Goal: Task Accomplishment & Management: Use online tool/utility

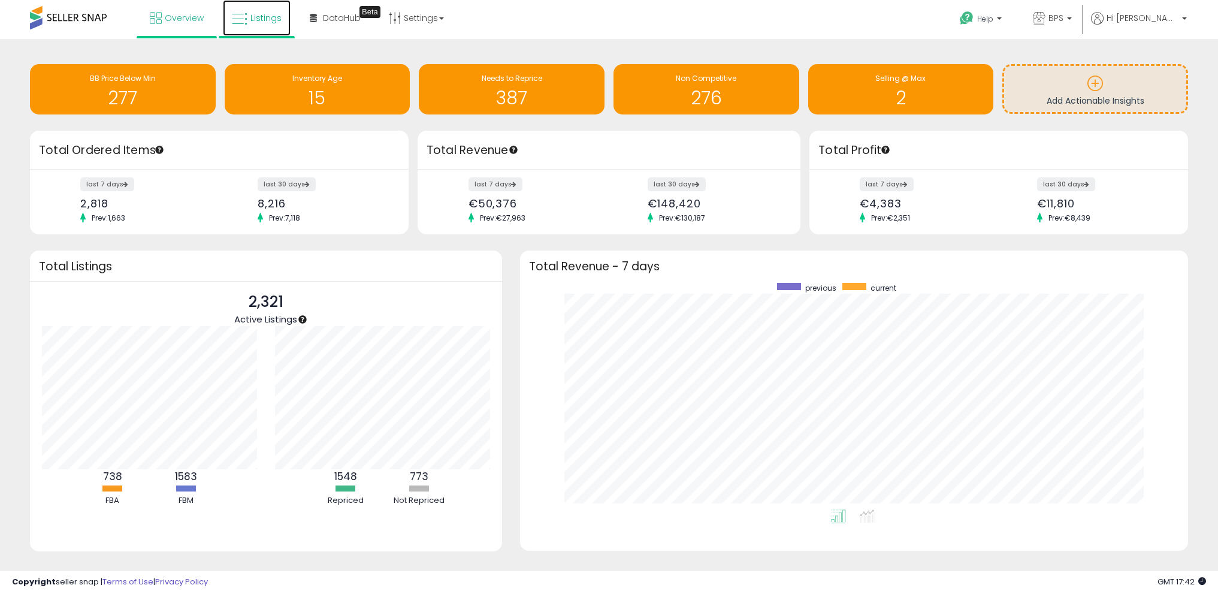
click at [249, 17] on link "Listings" at bounding box center [257, 18] width 68 height 36
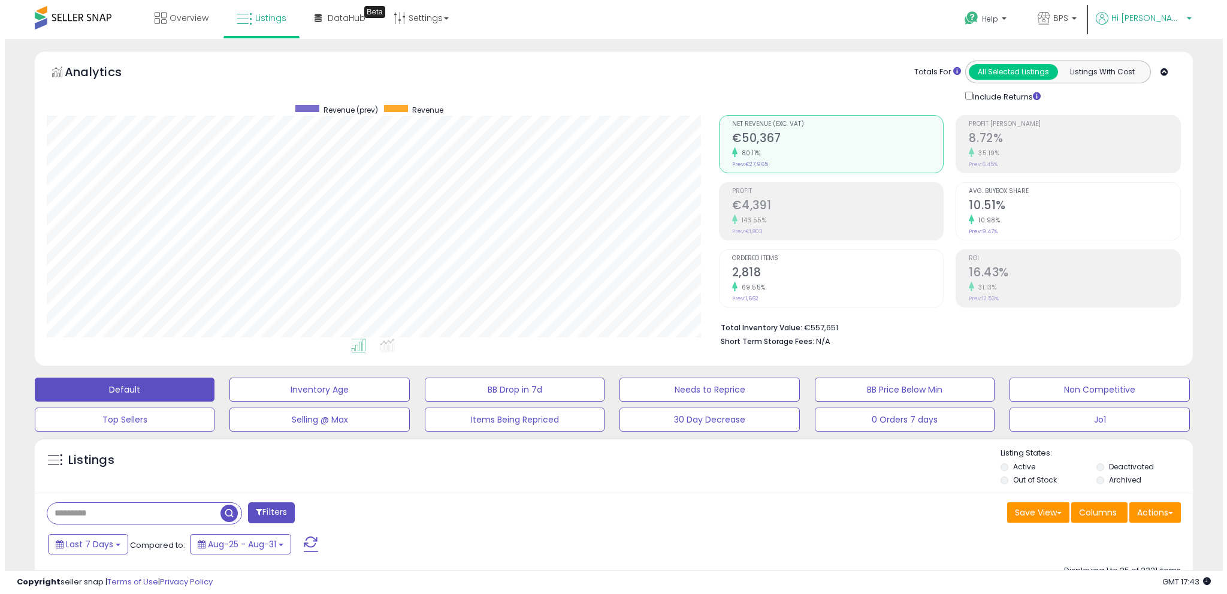
scroll to position [246, 672]
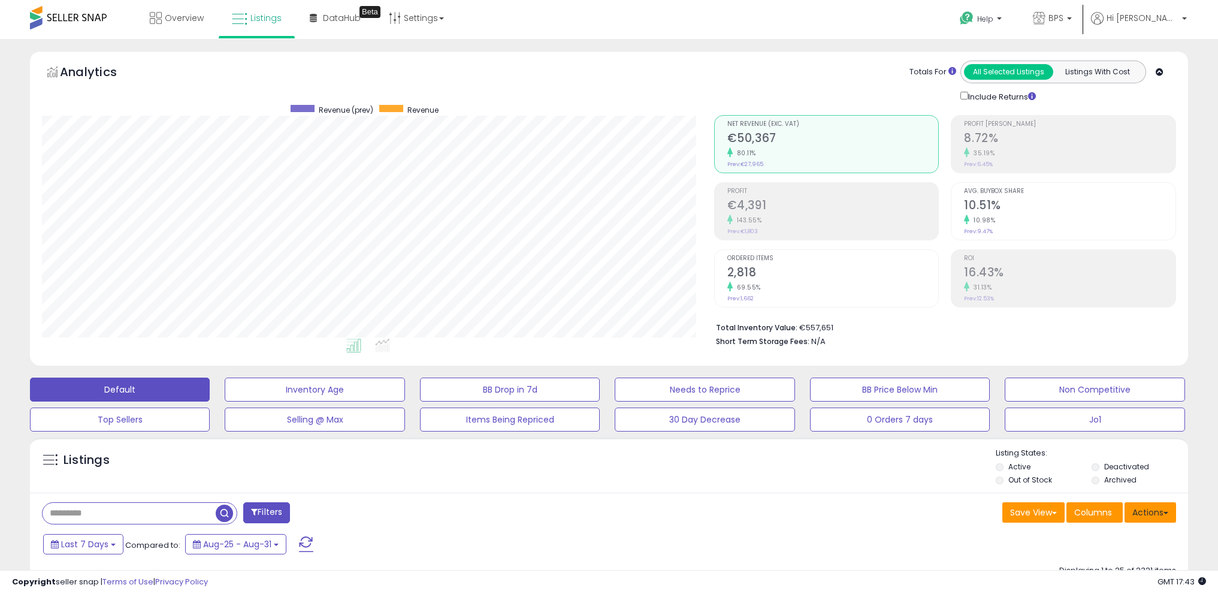
click at [1164, 507] on button "Actions" at bounding box center [1150, 512] width 52 height 20
click at [1124, 542] on link "Import" at bounding box center [1101, 537] width 131 height 19
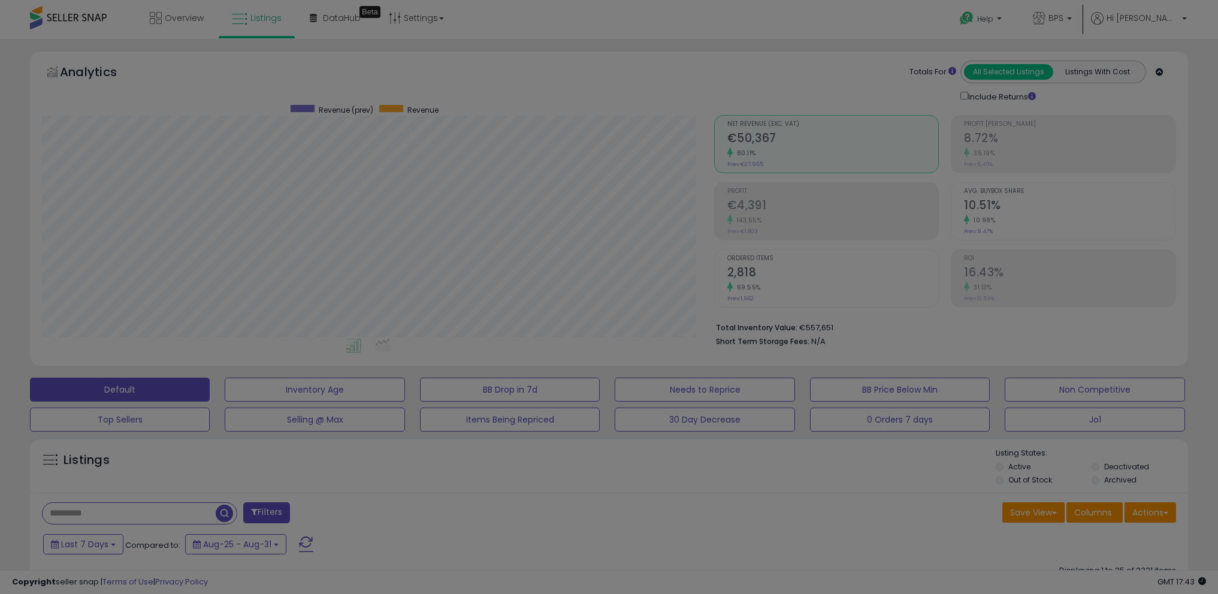
scroll to position [246, 677]
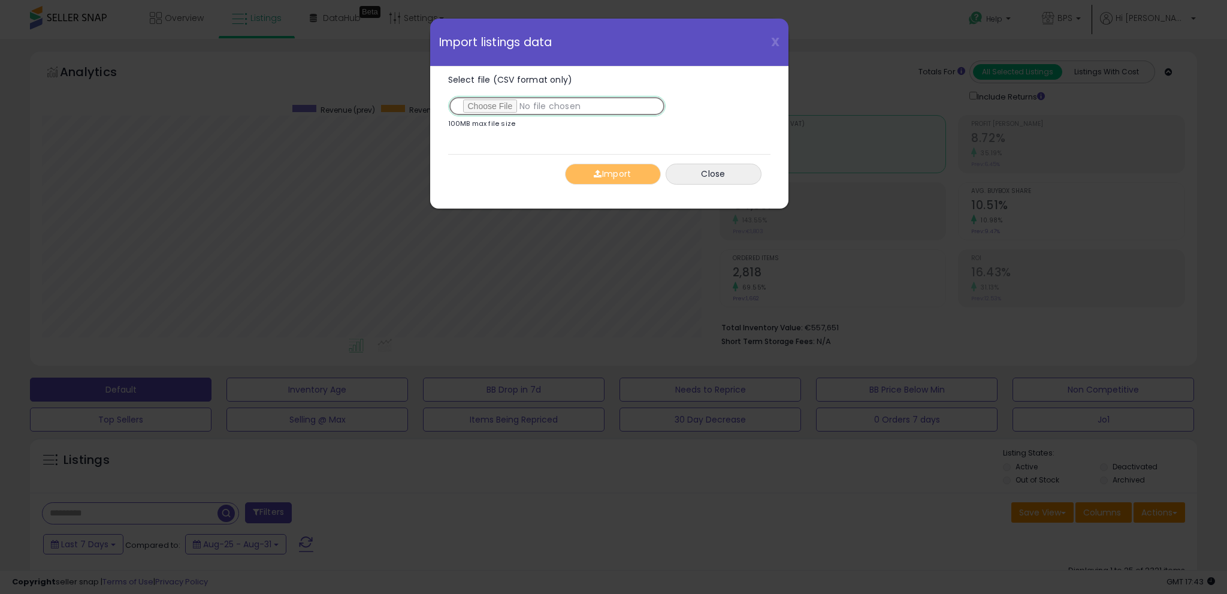
click at [513, 110] on input "Select file (CSV format only)" at bounding box center [556, 106] width 217 height 20
type input "**********"
click at [598, 176] on span "button" at bounding box center [598, 174] width 8 height 8
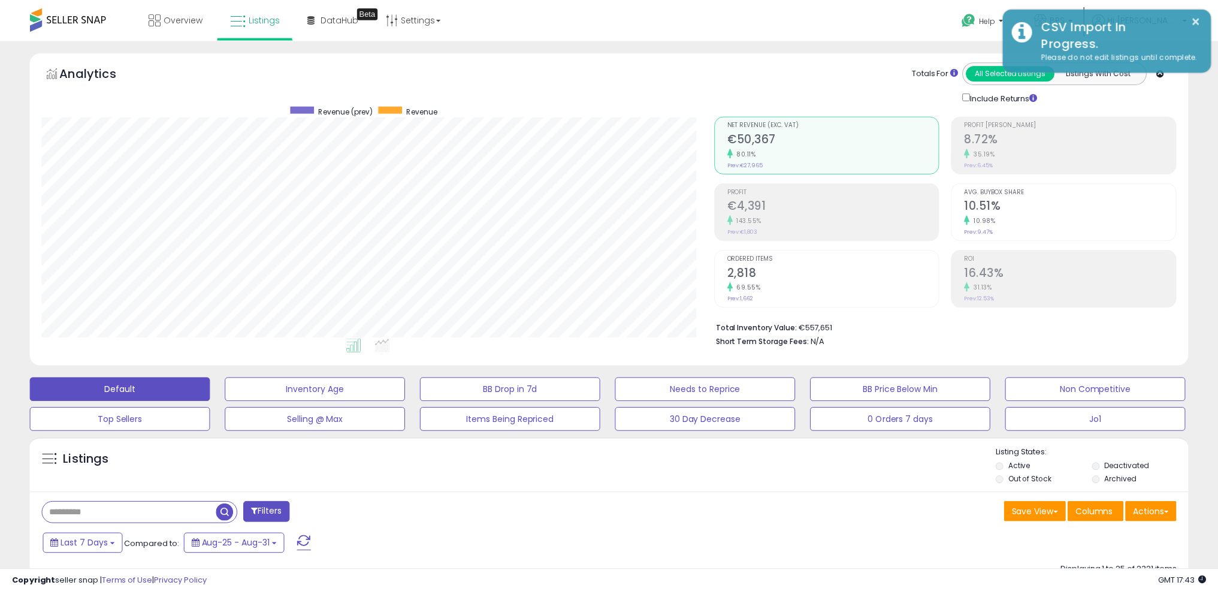
scroll to position [598785, 598359]
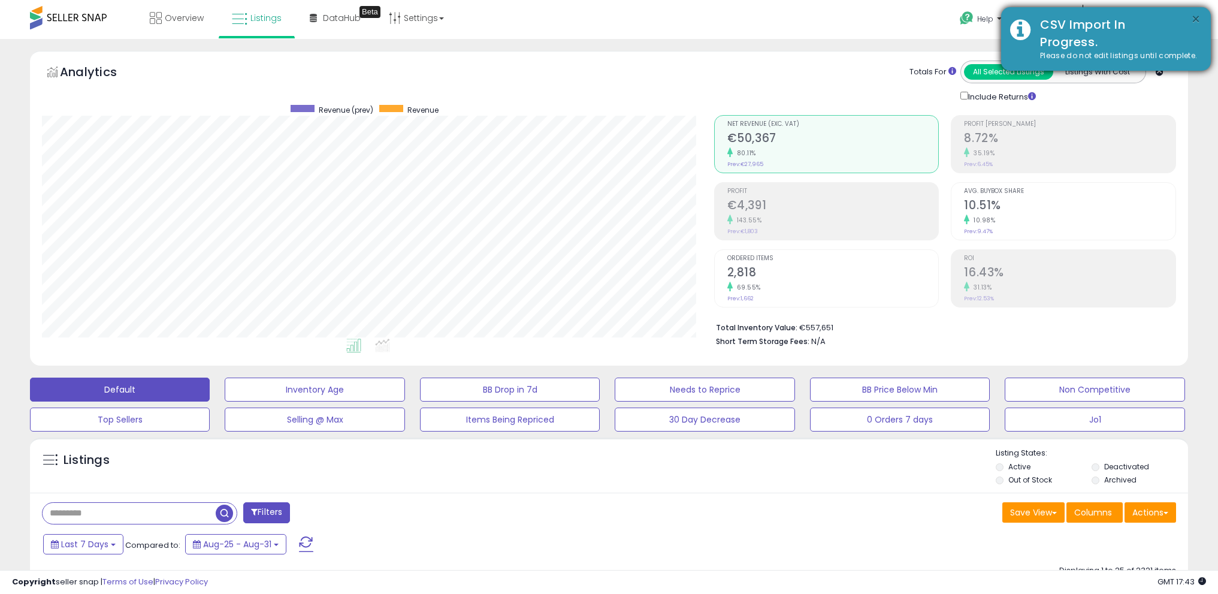
click at [1193, 17] on button "×" at bounding box center [1196, 19] width 10 height 15
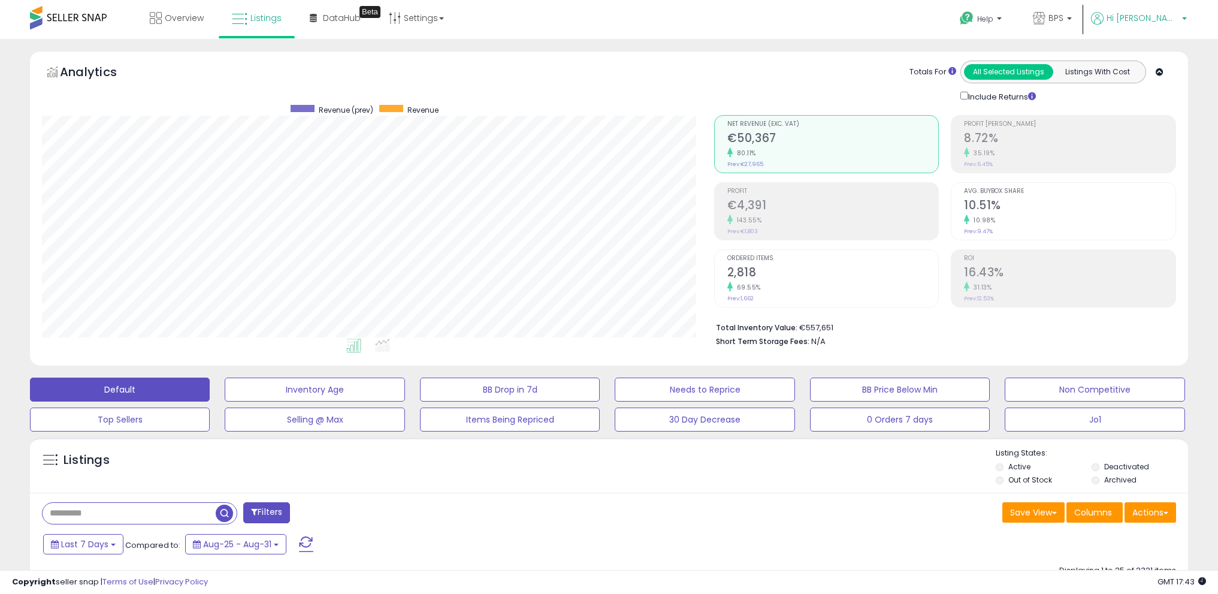
click at [1184, 17] on p "Hi [PERSON_NAME]" at bounding box center [1139, 19] width 96 height 15
click at [1165, 126] on link "Logout" at bounding box center [1160, 126] width 26 height 11
